Goal: Task Accomplishment & Management: Manage account settings

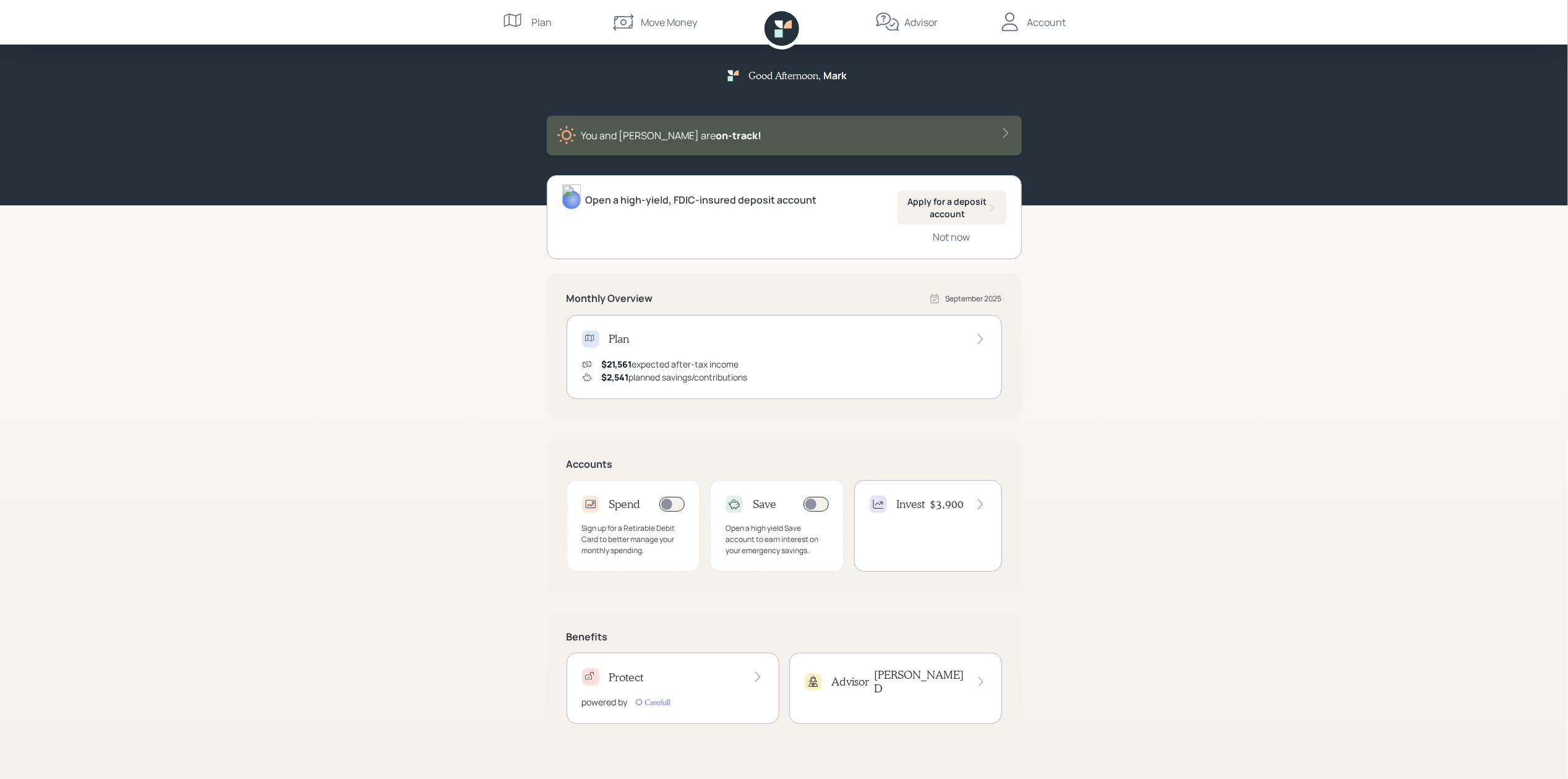
click at [1119, 151] on div "Good Afternoon , Mark You and Angela are on‑track!" at bounding box center [784, 103] width 1568 height 205
click at [635, 680] on h4 "Protect" at bounding box center [626, 677] width 35 height 13
click at [647, 668] on div "Protect" at bounding box center [673, 676] width 182 height 17
